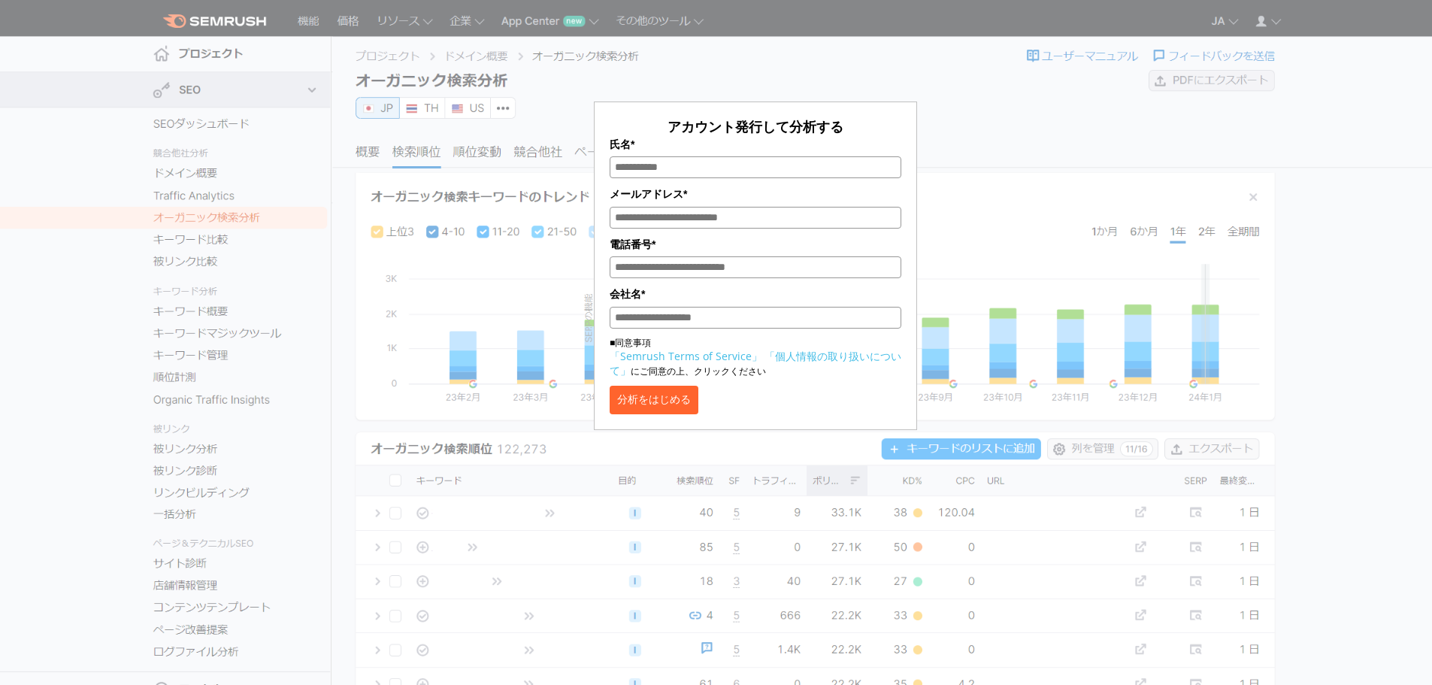
click at [811, 74] on div "アカウント発行して分析する 氏名* メールアドレス* 電話番号* 会社名* ■同意事項 「Semrush Terms of Service」 「個人情報の取り…" at bounding box center [756, 224] width 752 height 411
click at [865, 420] on form "アカウント発行して分析する 氏名* メールアドレス* 電話番号* 会社名* ■同意事項 「Semrush Terms of Service」 「個人情報の取り…" at bounding box center [755, 266] width 323 height 329
click at [972, 212] on div "アカウント発行して分析する 氏名* メールアドレス* 電話番号* 会社名* ■同意事項 「Semrush Terms of Service」 「個人情報の取り…" at bounding box center [756, 224] width 752 height 411
click at [494, 526] on section "アカウント発行して分析する 氏名* メールアドレス* 電話番号* 会社名* ■同意事項 「Semrush Terms of Service」 「個人情報の取り…" at bounding box center [716, 378] width 1432 height 757
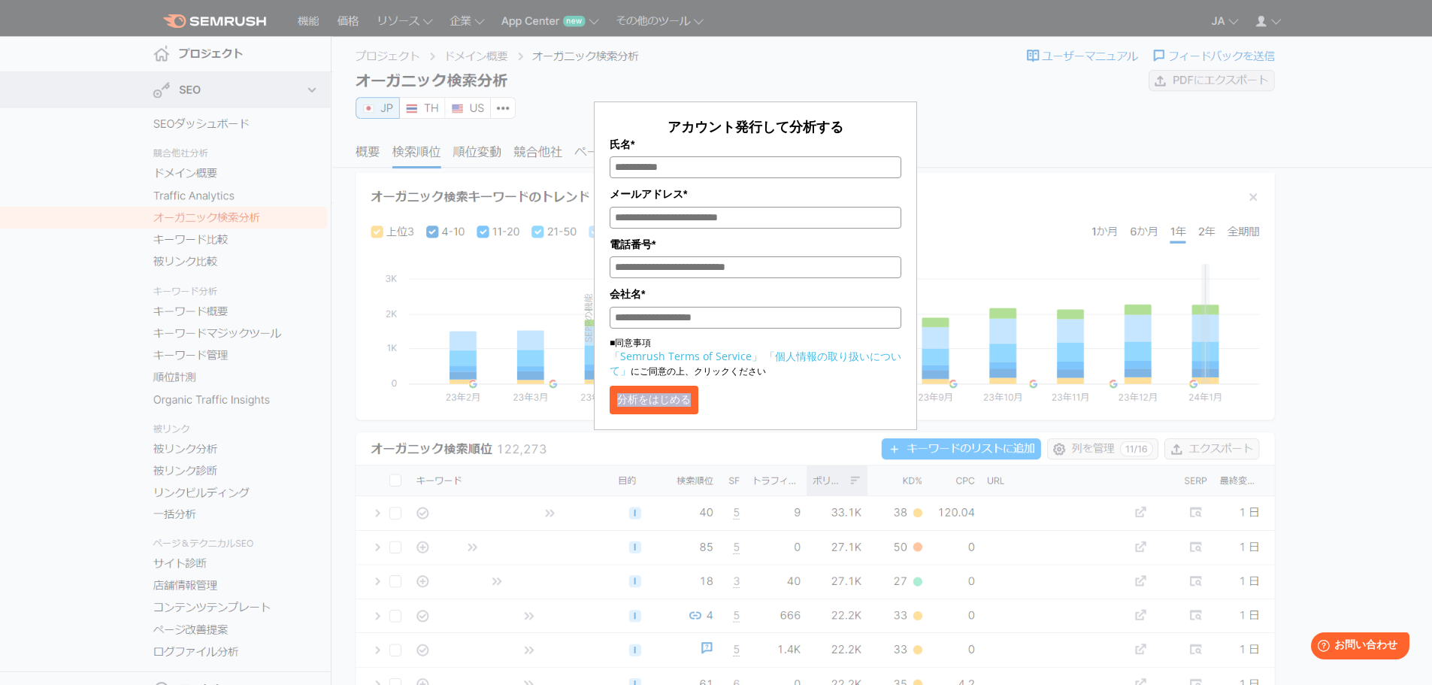
click at [494, 526] on section "アカウント発行して分析する 氏名* メールアドレス* 電話番号* 会社名* ■同意事項 「Semrush Terms of Service」 「個人情報の取り…" at bounding box center [716, 378] width 1432 height 757
click at [493, 491] on section "アカウント発行して分析する 氏名* メールアドレス* 電話番号* 会社名* ■同意事項 「Semrush Terms of Service」 「個人情報の取り…" at bounding box center [716, 378] width 1432 height 757
click at [429, 369] on div "アカウント発行して分析する 氏名* メールアドレス* 電話番号* 会社名* ■同意事項 「Semrush Terms of Service」 「個人情報の取り…" at bounding box center [756, 224] width 752 height 411
click at [398, 231] on div "アカウント発行して分析する 氏名* メールアドレス* 電話番号* 会社名* ■同意事項 「Semrush Terms of Service」 「個人情報の取り…" at bounding box center [756, 224] width 752 height 411
click at [389, 194] on div "アカウント発行して分析する 氏名* メールアドレス* 電話番号* 会社名* ■同意事項 「Semrush Terms of Service」 「個人情報の取り…" at bounding box center [756, 224] width 752 height 411
